Goal: Transaction & Acquisition: Subscribe to service/newsletter

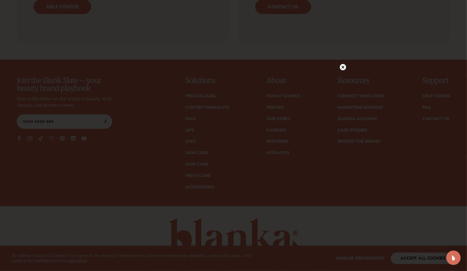
scroll to position [2440, 0]
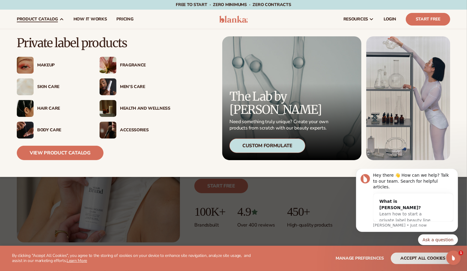
click at [49, 64] on div "Makeup" at bounding box center [62, 65] width 50 height 5
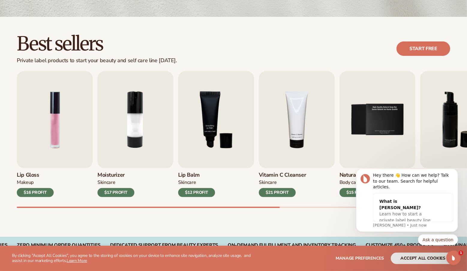
scroll to position [156, 0]
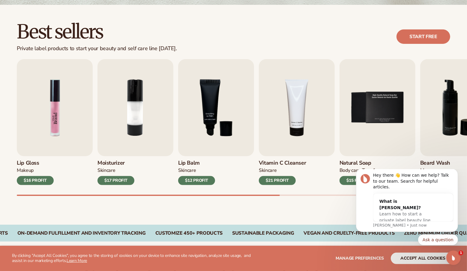
click at [38, 134] on img "1 / 9" at bounding box center [55, 107] width 76 height 97
click at [39, 121] on img "1 / 9" at bounding box center [55, 107] width 76 height 97
click at [32, 180] on div "$16 PROFIT" at bounding box center [35, 180] width 37 height 9
click at [32, 181] on div "$16 PROFIT" at bounding box center [35, 180] width 37 height 9
click at [56, 130] on img "1 / 9" at bounding box center [55, 107] width 76 height 97
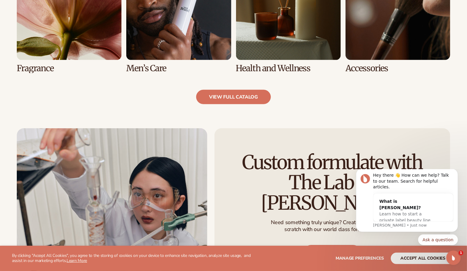
scroll to position [653, 0]
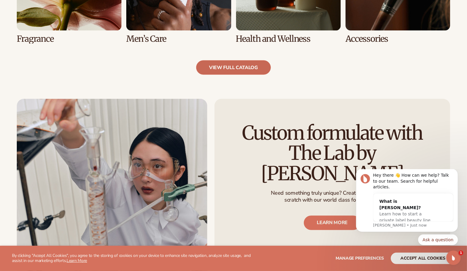
click at [247, 65] on link "view full catalog" at bounding box center [233, 67] width 75 height 14
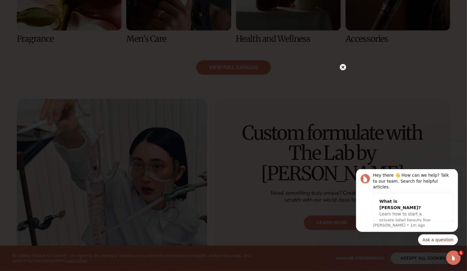
click at [343, 67] on icon at bounding box center [343, 66] width 3 height 3
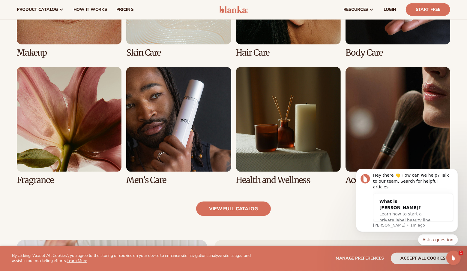
click at [288, 103] on link "7 / 8" at bounding box center [288, 126] width 105 height 118
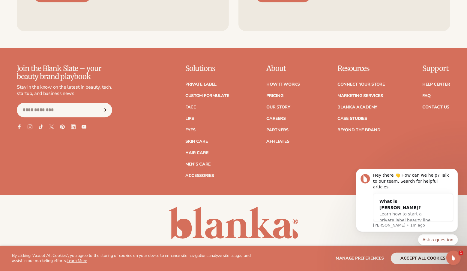
scroll to position [1082, 0]
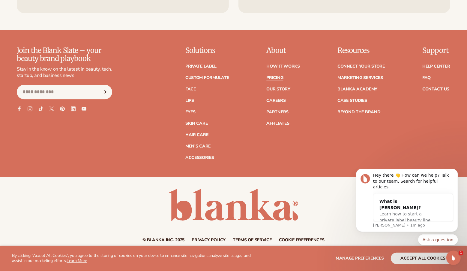
click at [276, 76] on link "Pricing" at bounding box center [275, 78] width 17 height 4
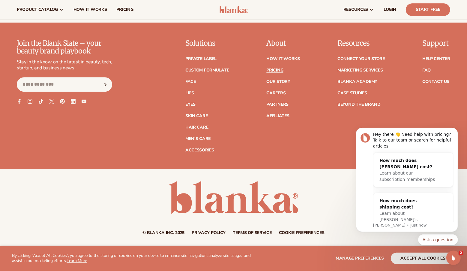
scroll to position [1263, 0]
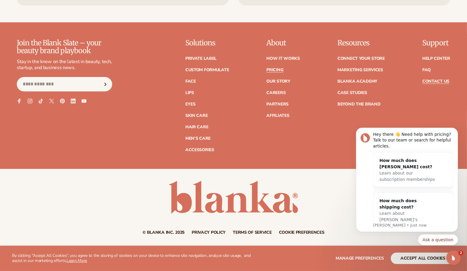
click at [429, 82] on link "Contact Us" at bounding box center [436, 81] width 27 height 4
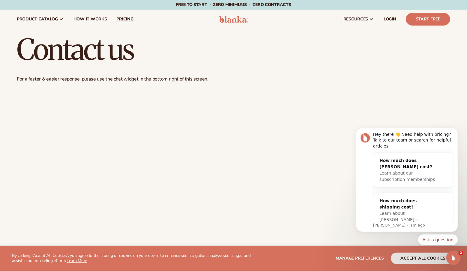
click at [117, 17] on span "pricing" at bounding box center [124, 19] width 17 height 5
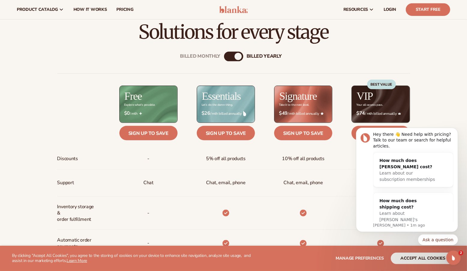
scroll to position [192, 0]
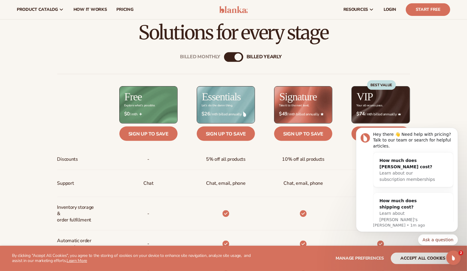
click at [236, 59] on div "billed Yearly" at bounding box center [238, 56] width 7 height 7
click at [226, 56] on div "Billed Monthly" at bounding box center [227, 56] width 7 height 7
click at [242, 56] on div "billed Yearly" at bounding box center [239, 56] width 7 height 7
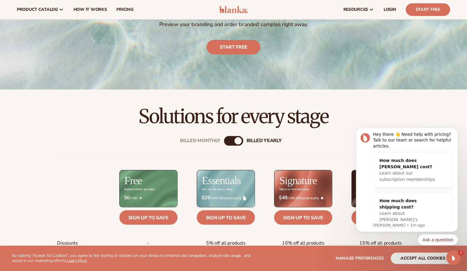
scroll to position [0, 0]
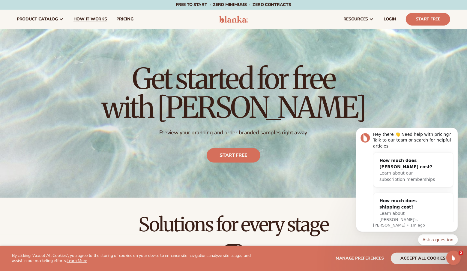
click at [91, 18] on span "How It Works" at bounding box center [91, 19] width 34 height 5
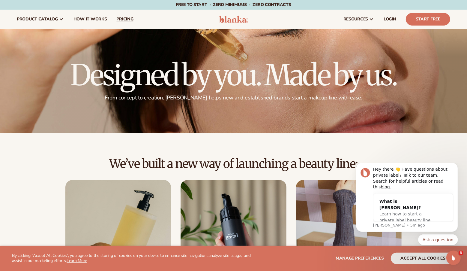
click at [122, 18] on span "pricing" at bounding box center [124, 19] width 17 height 5
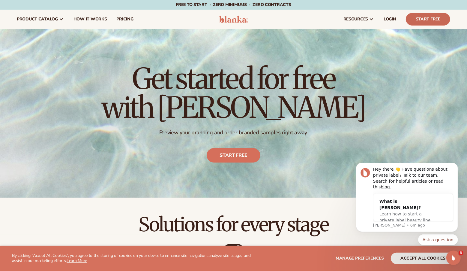
click at [418, 19] on link "Start Free" at bounding box center [428, 19] width 44 height 13
